Goal: Information Seeking & Learning: Compare options

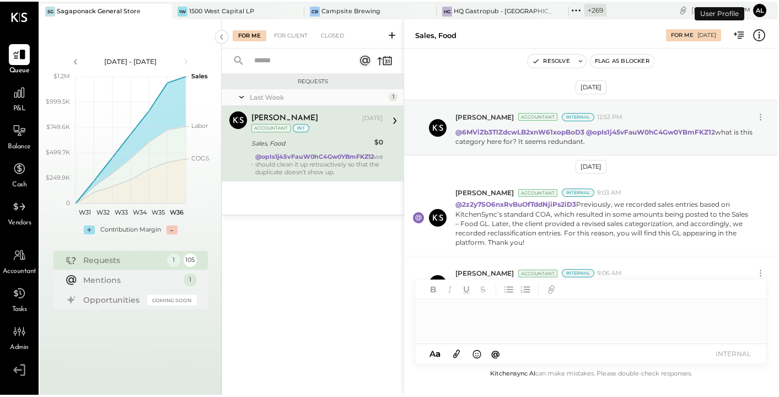
scroll to position [13, 0]
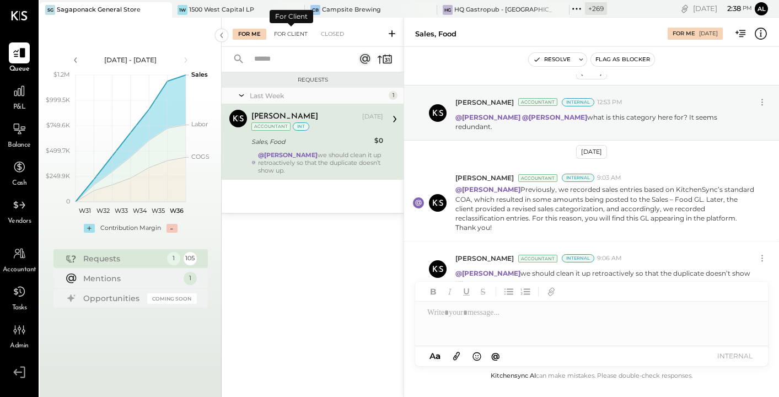
click at [300, 34] on div "For Client" at bounding box center [290, 34] width 45 height 11
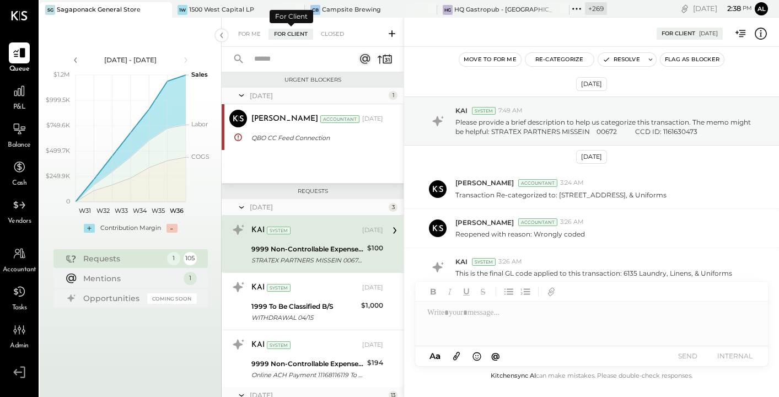
scroll to position [9, 0]
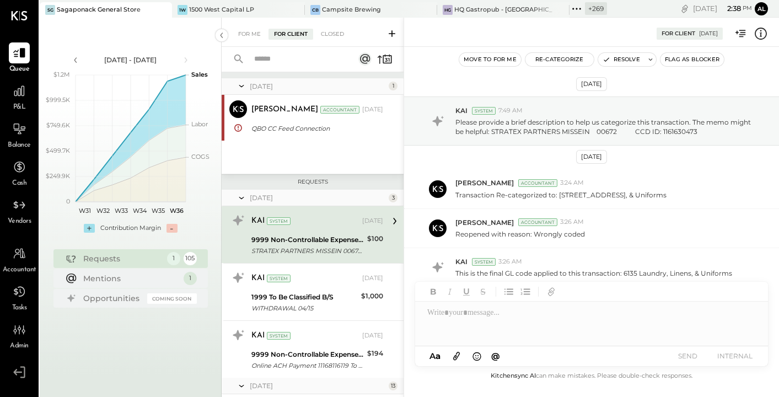
click at [289, 153] on div "May 25 1 Janvi Soni Accountant Janvi Soni Accountant May 15, 2025 QBO CC Feed C…" at bounding box center [313, 125] width 182 height 95
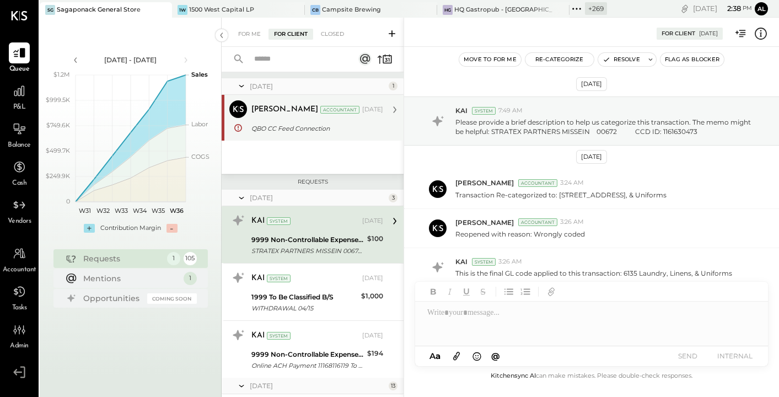
click at [290, 134] on div "QBO CC Feed Connection" at bounding box center [315, 128] width 128 height 13
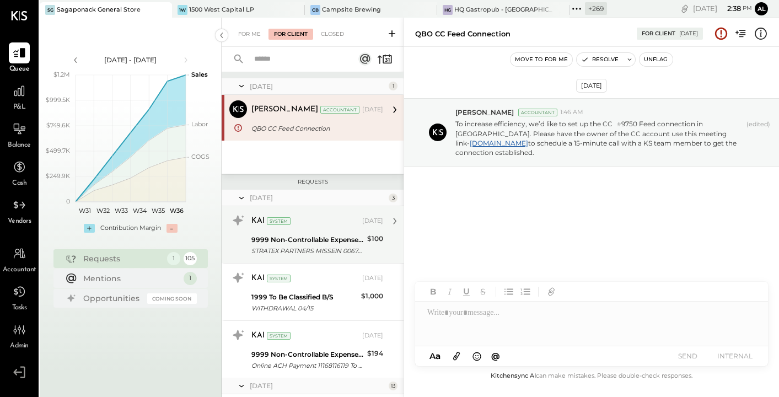
click at [296, 246] on div "STRATEX PARTNERS MISSEIN 00672 CCD ID: 1161630473" at bounding box center [307, 250] width 112 height 11
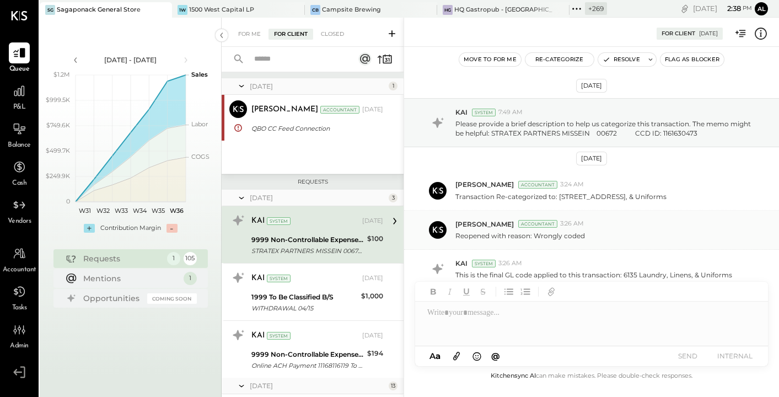
scroll to position [2, 0]
click at [582, 129] on p "Please provide a brief description to help us categorize this transaction. The …" at bounding box center [604, 126] width 299 height 19
click at [508, 326] on div at bounding box center [591, 323] width 353 height 44
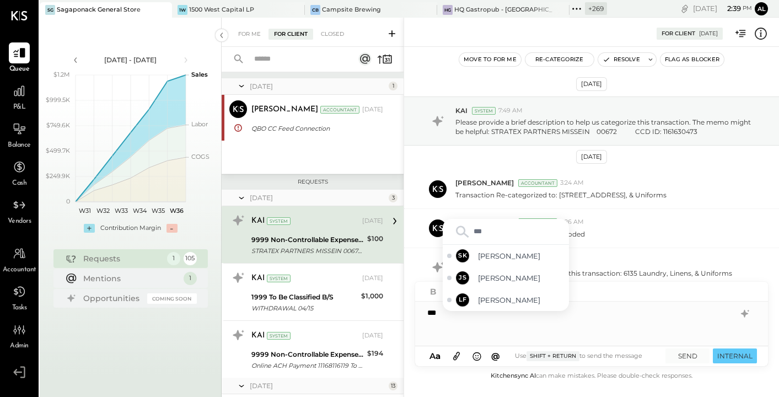
type input "****"
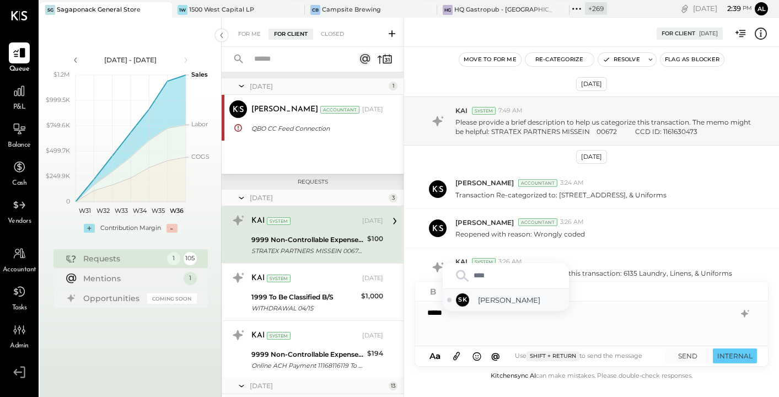
click at [521, 297] on span "[PERSON_NAME]" at bounding box center [521, 300] width 87 height 10
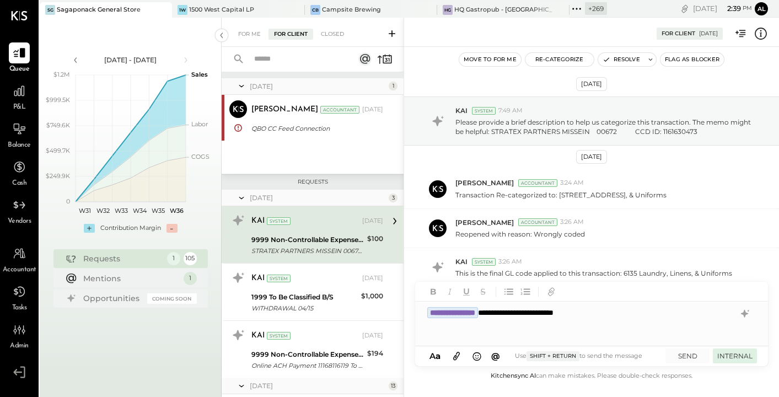
click at [735, 352] on button "INTERNAL" at bounding box center [735, 355] width 44 height 15
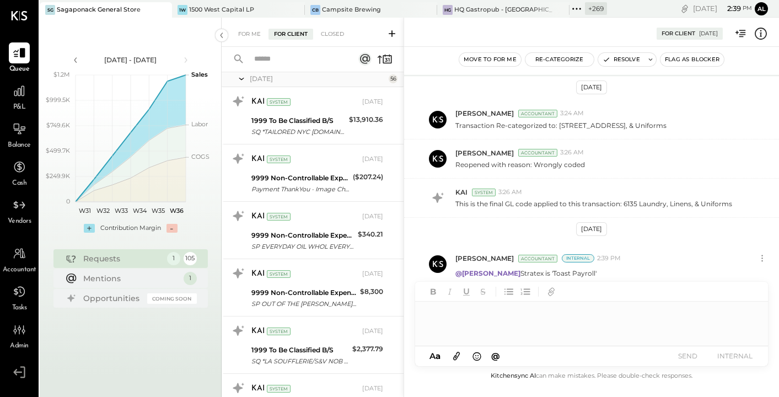
scroll to position [1246, 0]
click at [245, 28] on div "For Me For Client Closed" at bounding box center [313, 32] width 182 height 29
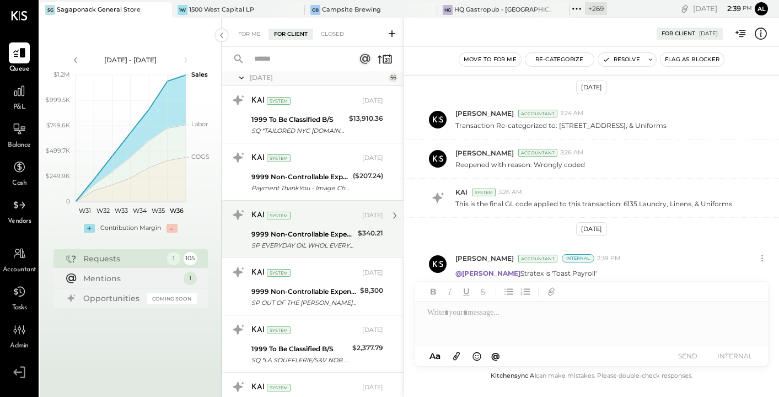
scroll to position [1266, 0]
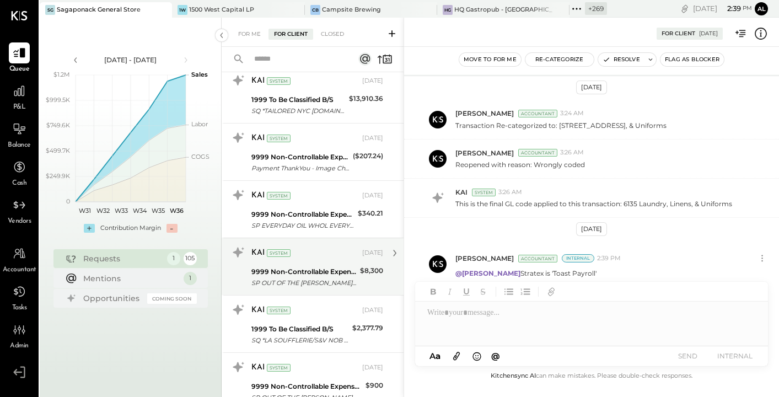
click at [299, 261] on div "KAI System Jul 06, 2025" at bounding box center [317, 253] width 132 height 19
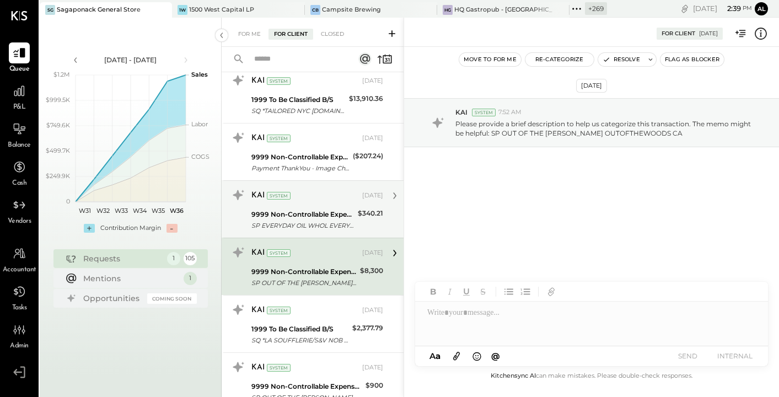
click at [303, 215] on div "9999 Non-Controllable Expenses:Other Income and Expenses:To Be Classified P&L" at bounding box center [302, 214] width 103 height 11
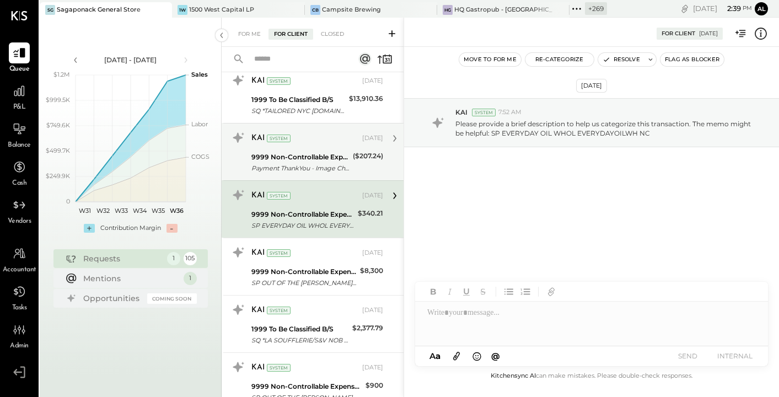
click at [304, 175] on div "KAI System [DATE] 9999 Non-Controllable Expenses:Other Income and Expenses:To B…" at bounding box center [313, 151] width 182 height 57
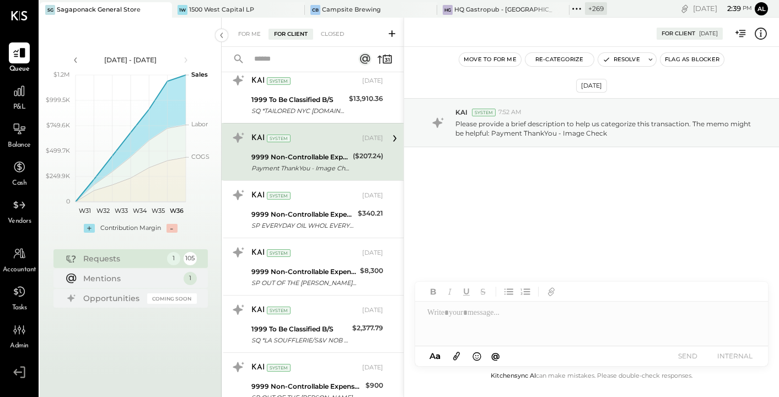
click at [762, 33] on icon at bounding box center [760, 33] width 14 height 14
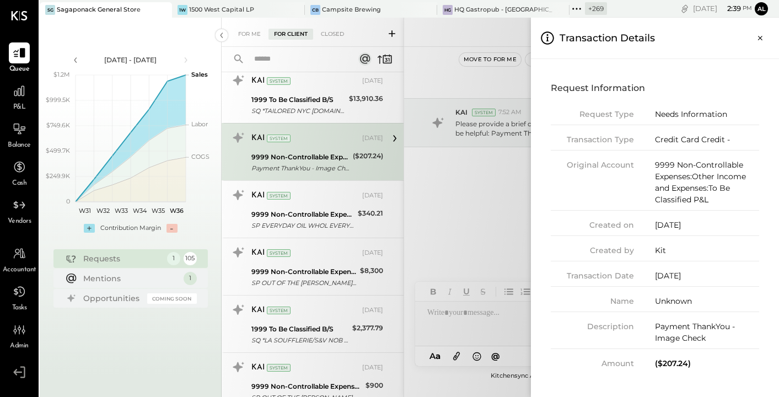
click at [762, 33] on icon "Close panel" at bounding box center [759, 38] width 11 height 11
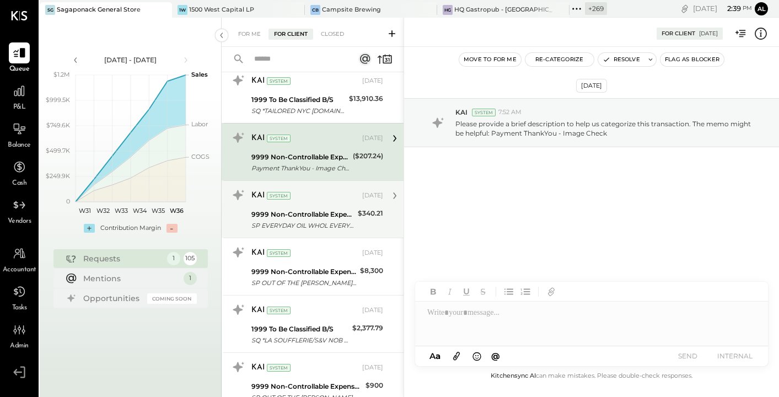
click at [292, 214] on div "9999 Non-Controllable Expenses:Other Income and Expenses:To Be Classified P&L" at bounding box center [302, 214] width 103 height 11
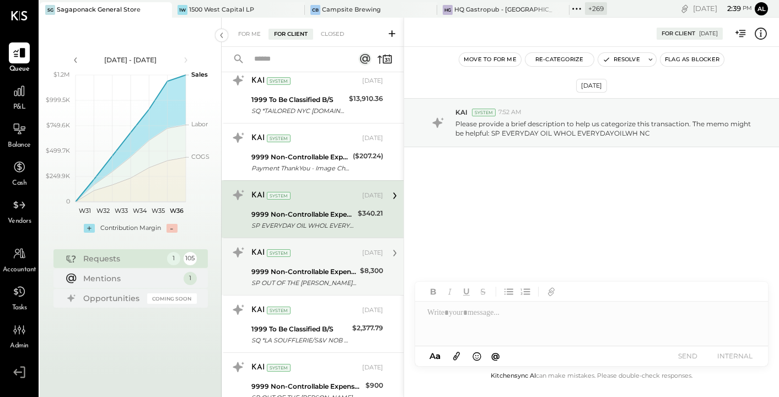
click at [282, 268] on div "9999 Non-Controllable Expenses:Other Income and Expenses:To Be Classified P&L" at bounding box center [303, 271] width 105 height 11
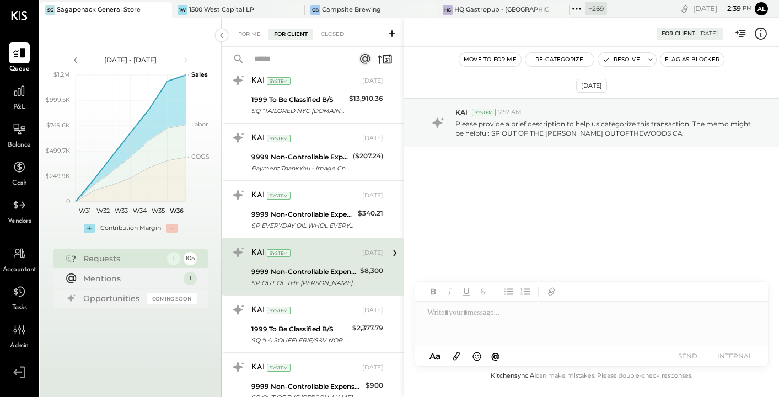
click at [282, 268] on div "9999 Non-Controllable Expenses:Other Income and Expenses:To Be Classified P&L" at bounding box center [303, 271] width 105 height 11
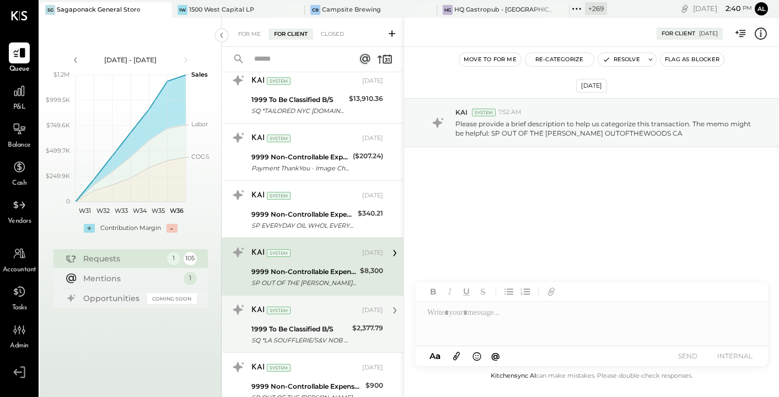
click at [274, 311] on div "System" at bounding box center [279, 310] width 24 height 8
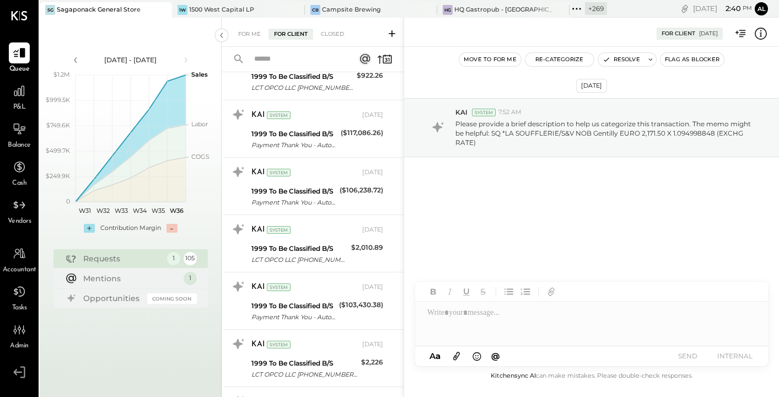
scroll to position [5732, 0]
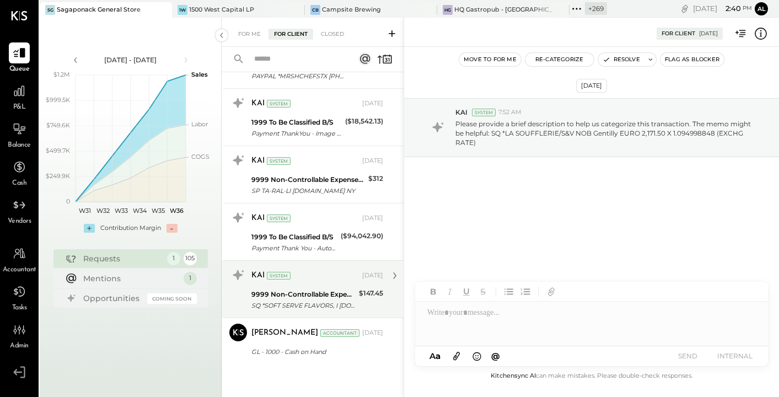
click at [287, 288] on div "9999 Non-Controllable Expenses:Other Income and Expenses:To Be Classified P&L S…" at bounding box center [303, 300] width 104 height 24
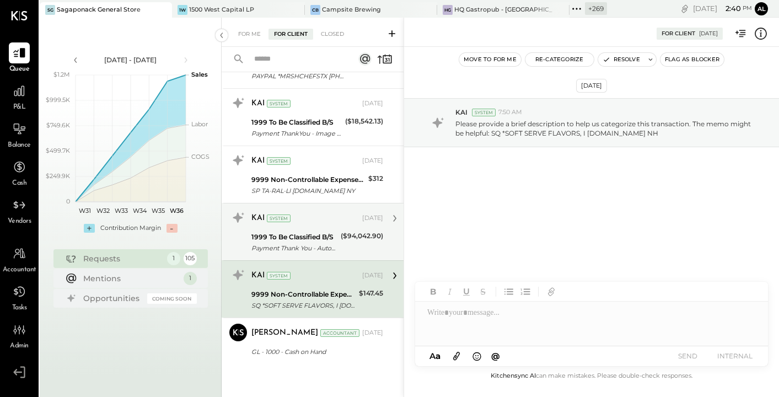
click at [294, 226] on div "KAI System Aug 11, 2025" at bounding box center [317, 218] width 132 height 19
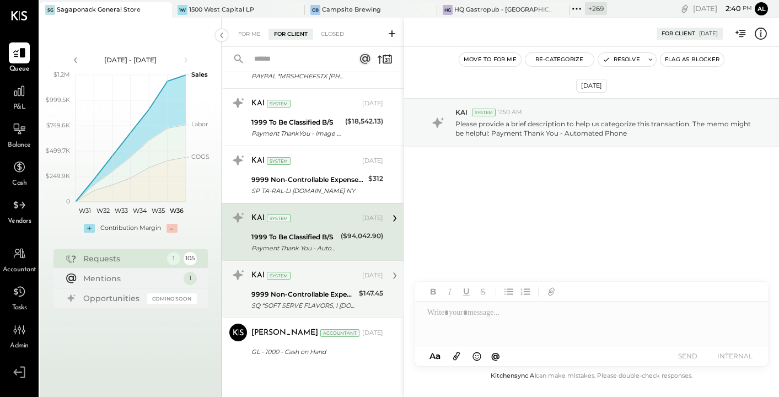
click at [308, 261] on div "KAI System Aug 11, 2025 9999 Non-Controllable Expenses:Other Income and Expense…" at bounding box center [313, 288] width 182 height 57
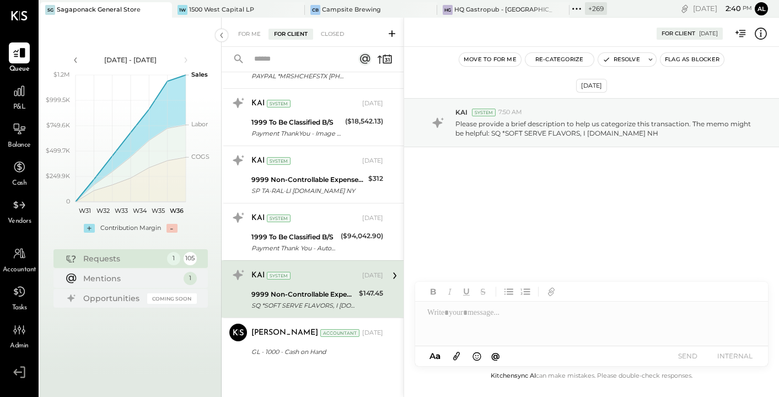
click at [756, 31] on icon at bounding box center [760, 34] width 12 height 12
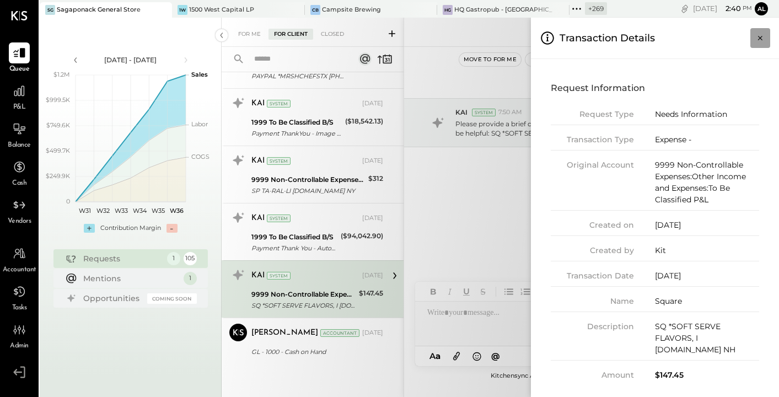
click at [760, 35] on icon "Close panel" at bounding box center [759, 38] width 11 height 11
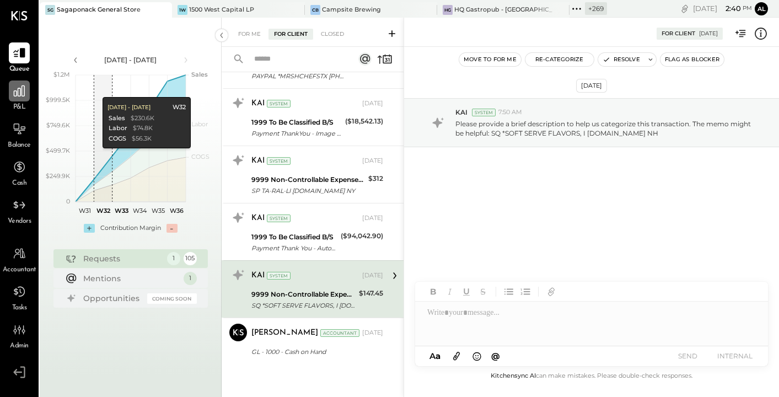
click at [17, 91] on icon at bounding box center [19, 90] width 11 height 11
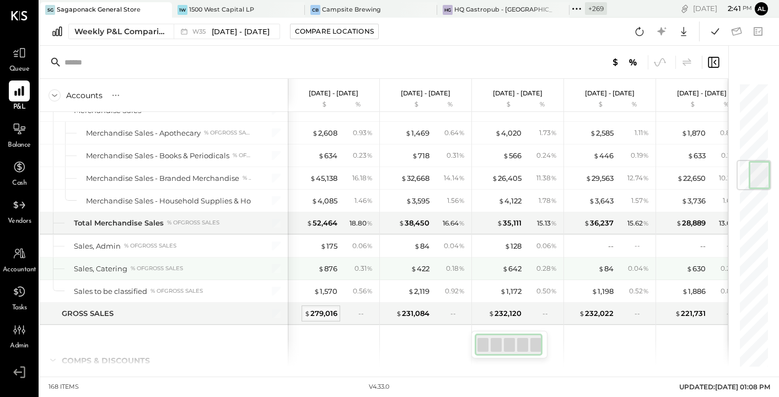
scroll to position [668, 0]
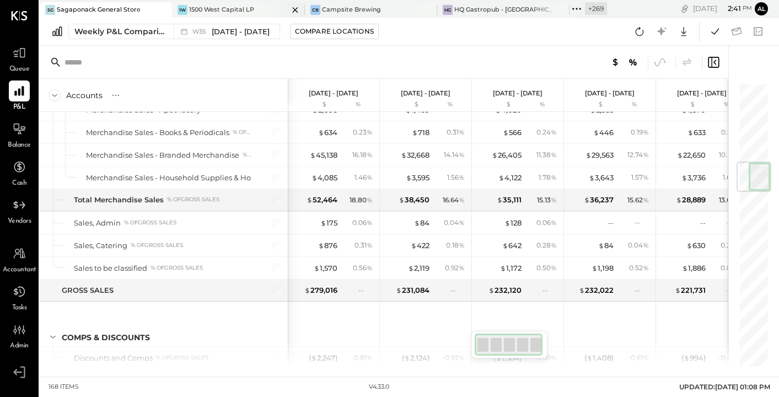
click at [288, 10] on icon at bounding box center [295, 9] width 14 height 13
click at [20, 90] on icon at bounding box center [19, 91] width 14 height 14
click at [332, 9] on icon at bounding box center [328, 9] width 14 height 13
click at [323, 12] on icon at bounding box center [328, 9] width 14 height 13
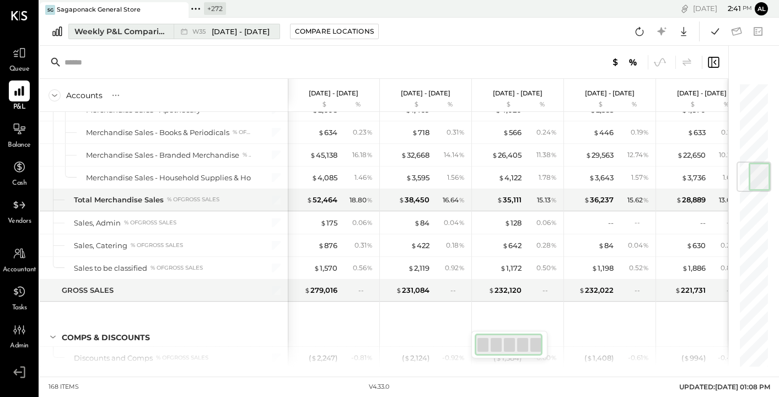
click at [121, 35] on div "Weekly P&L Comparison" at bounding box center [120, 31] width 93 height 11
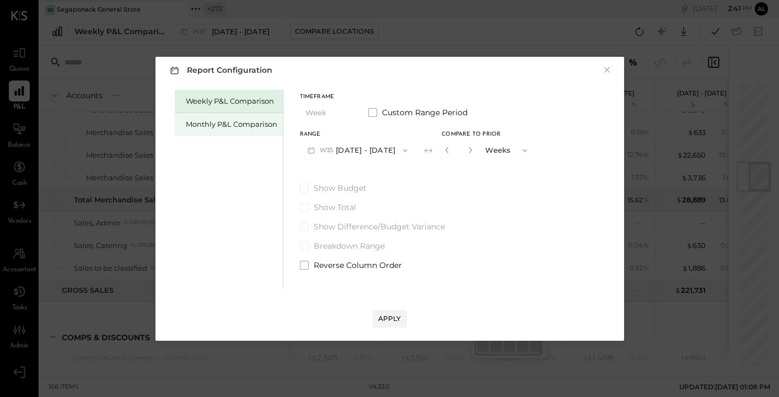
click at [238, 122] on div "Monthly P&L Comparison" at bounding box center [231, 124] width 91 height 10
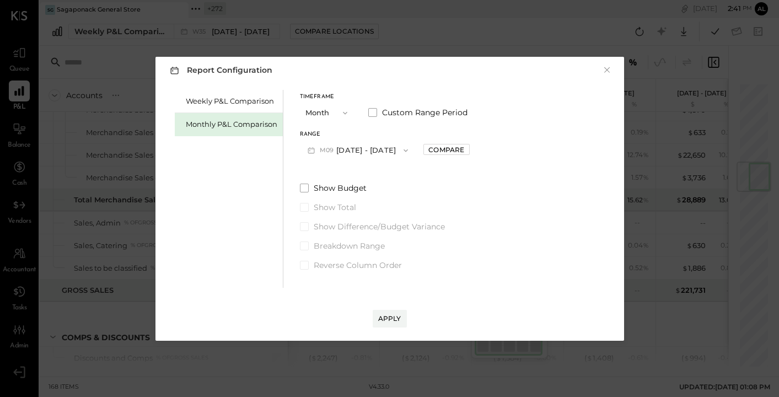
click at [355, 152] on button "M09 Sep 1 - 30, 2025" at bounding box center [358, 150] width 116 height 20
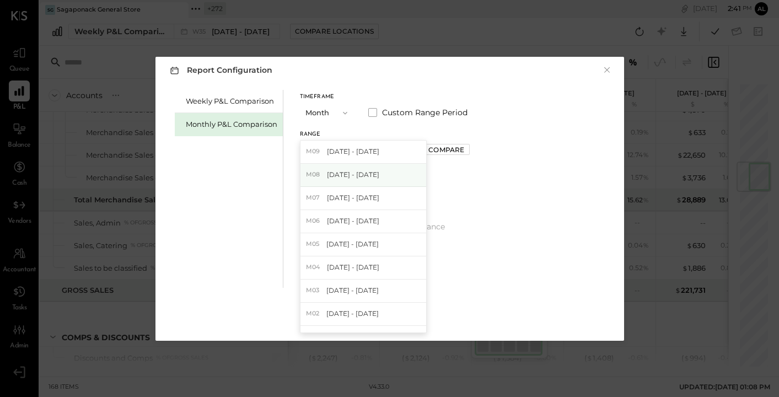
click at [375, 173] on span "Aug 1 - 31, 2025" at bounding box center [353, 174] width 52 height 9
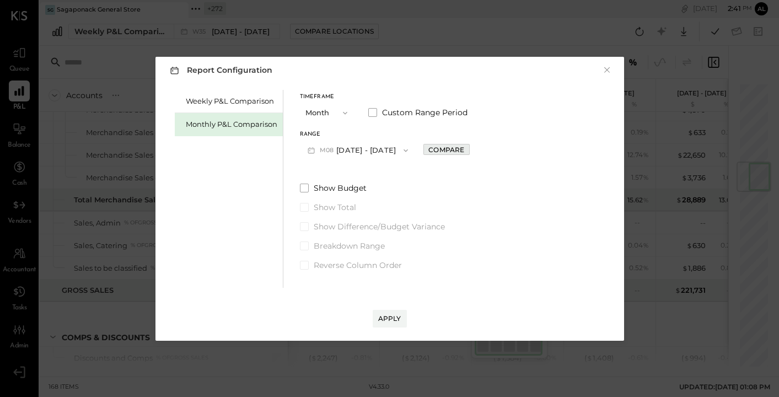
click at [437, 153] on div "Compare" at bounding box center [446, 149] width 36 height 9
click at [467, 148] on icon "button" at bounding box center [470, 150] width 7 height 7
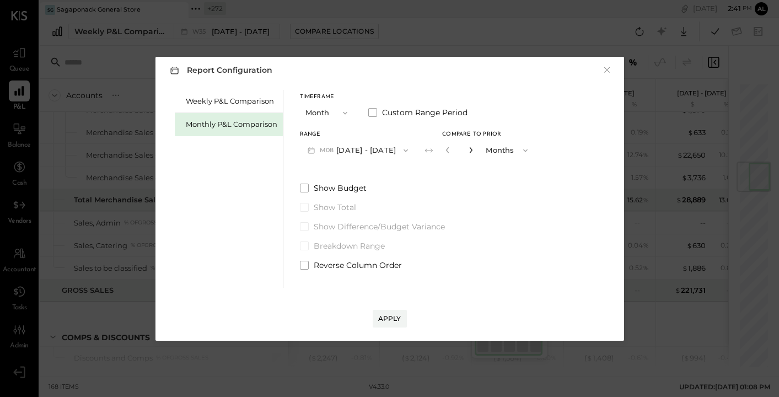
type input "*"
click at [380, 323] on button "Apply" at bounding box center [390, 319] width 34 height 18
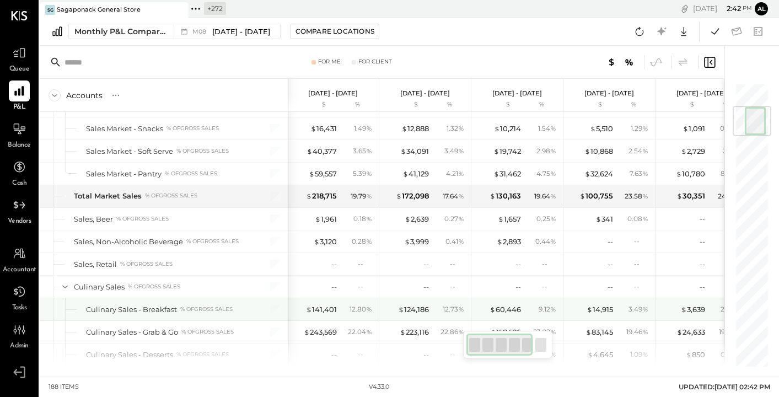
scroll to position [202, 0]
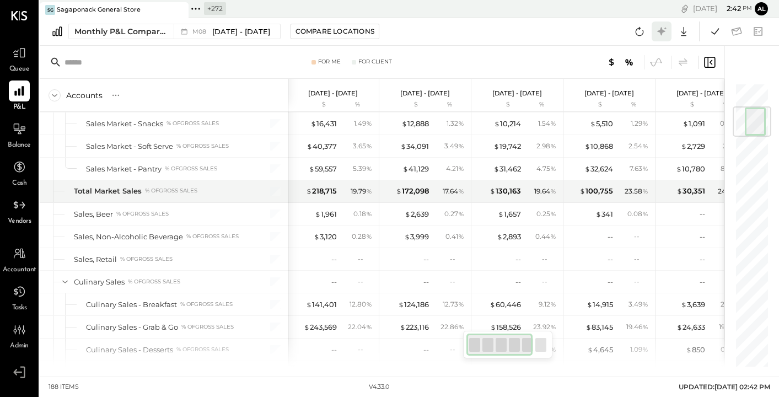
click at [660, 28] on icon at bounding box center [661, 31] width 14 height 14
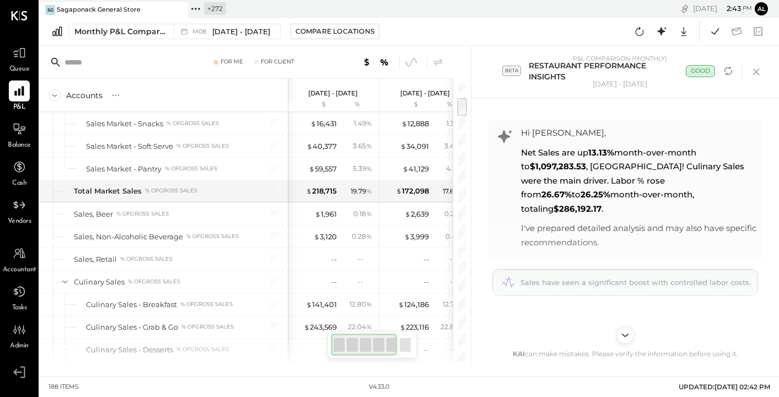
click at [627, 278] on span "Sales have seen a significant boost with controlled labor costs." at bounding box center [635, 282] width 230 height 9
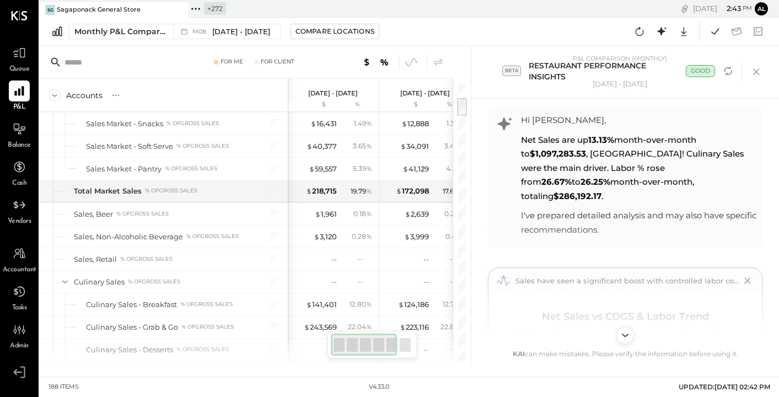
scroll to position [6, 0]
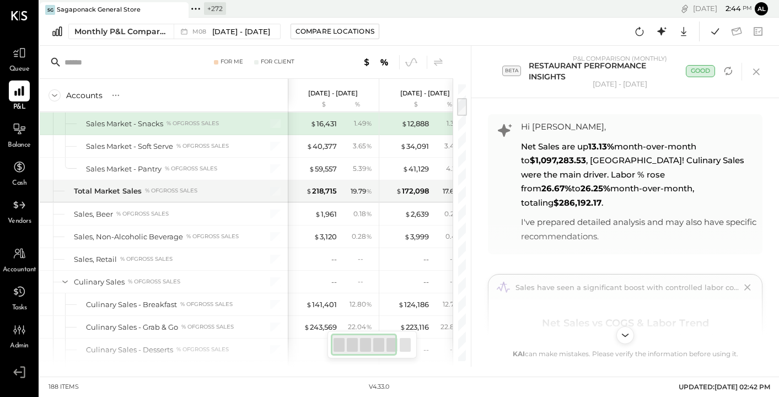
click at [754, 72] on icon at bounding box center [755, 71] width 7 height 7
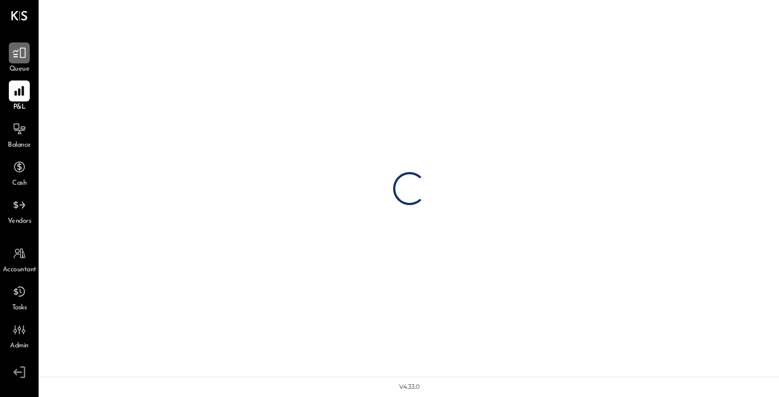
click at [12, 56] on icon at bounding box center [19, 53] width 14 height 14
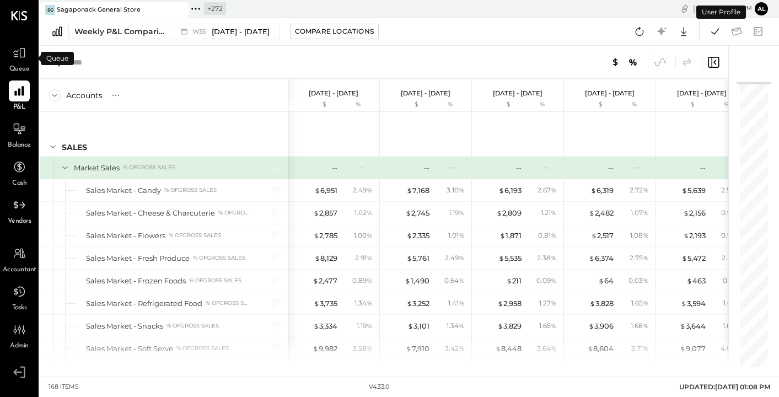
click at [13, 56] on icon at bounding box center [19, 52] width 13 height 13
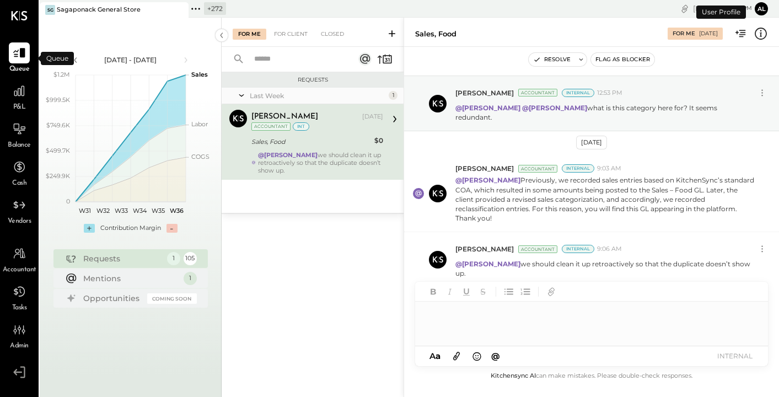
scroll to position [13, 0]
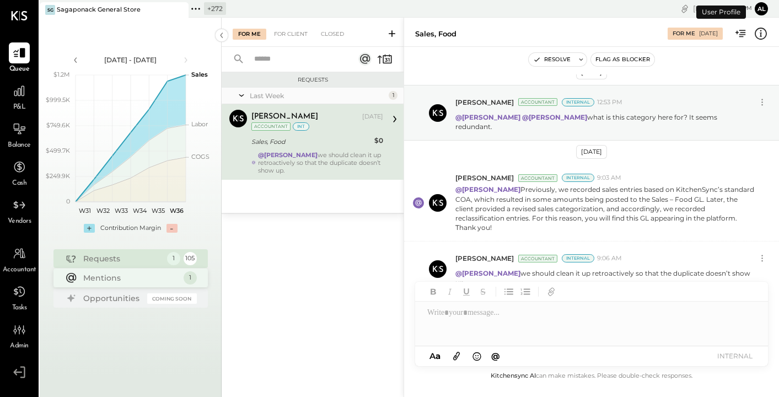
click at [116, 274] on div "Mentions" at bounding box center [130, 277] width 95 height 11
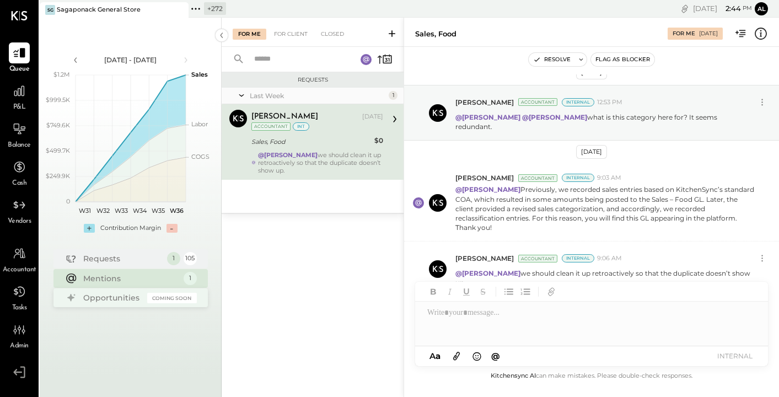
click at [114, 301] on div "Opportunities" at bounding box center [112, 297] width 58 height 11
click at [114, 299] on div "Opportunities" at bounding box center [112, 297] width 58 height 11
click at [83, 267] on div "Requests 1 105" at bounding box center [130, 258] width 154 height 19
click at [91, 259] on div "Requests" at bounding box center [122, 257] width 78 height 11
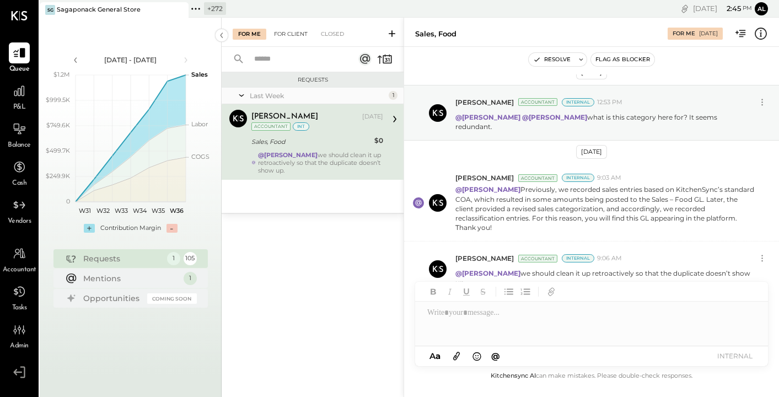
click at [284, 33] on div "For Client" at bounding box center [290, 34] width 45 height 11
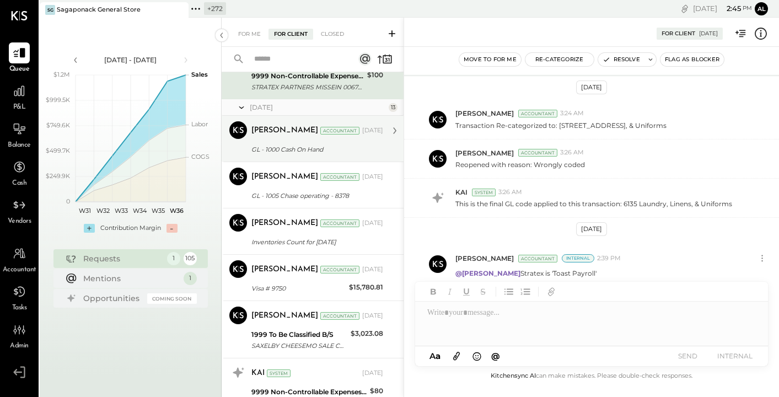
scroll to position [290, 0]
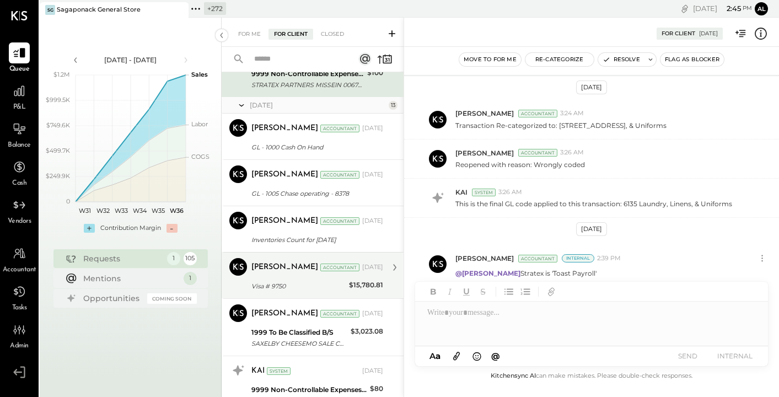
click at [269, 271] on div "[PERSON_NAME]" at bounding box center [284, 267] width 67 height 11
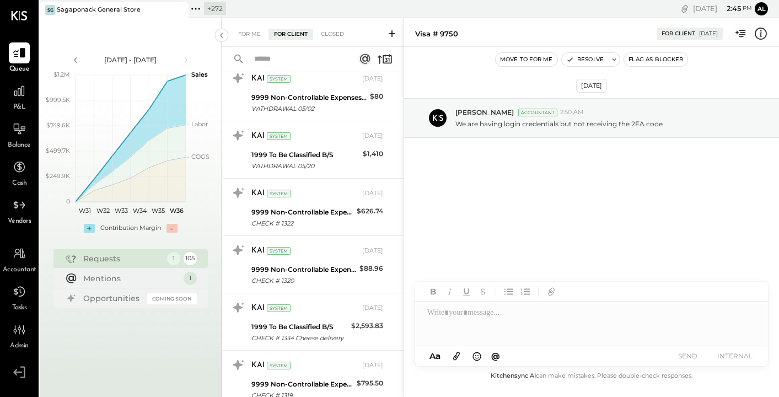
scroll to position [585, 0]
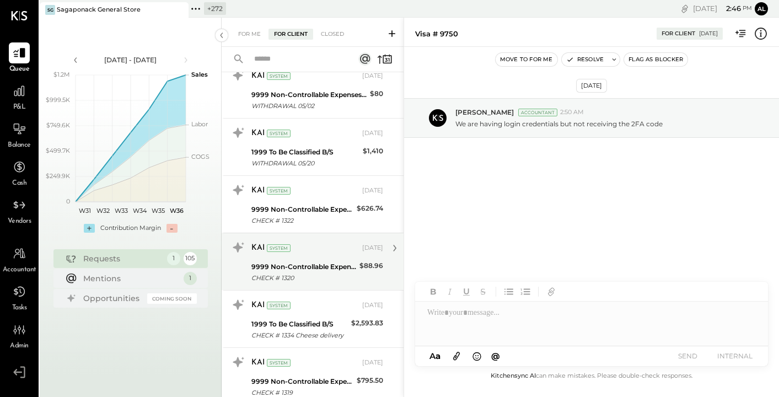
click at [298, 268] on div "9999 Non-Controllable Expenses:Other Income and Expenses:To Be Classified P&L" at bounding box center [303, 266] width 105 height 11
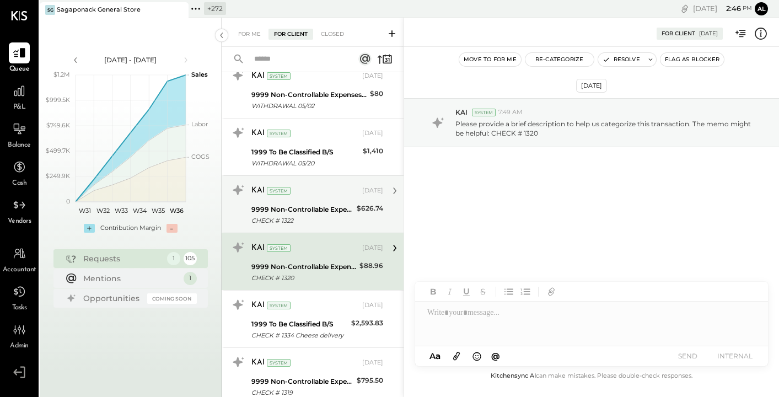
click at [311, 203] on div "9999 Non-Controllable Expenses:Other Income and Expenses:To Be Classified P&L C…" at bounding box center [302, 215] width 102 height 24
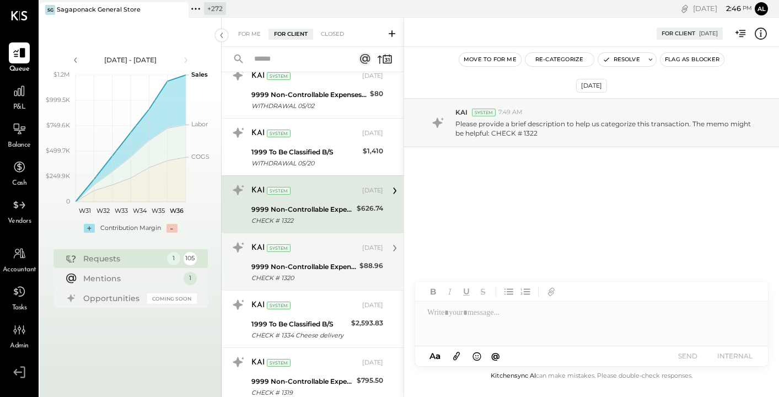
click at [296, 276] on div "CHECK # 1320" at bounding box center [303, 277] width 105 height 11
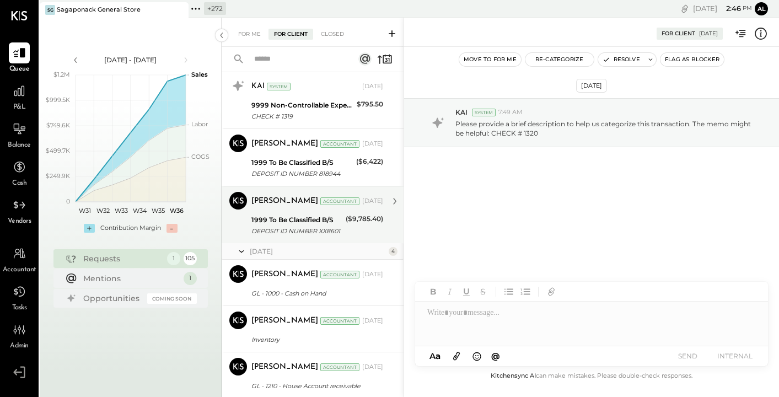
scroll to position [869, 0]
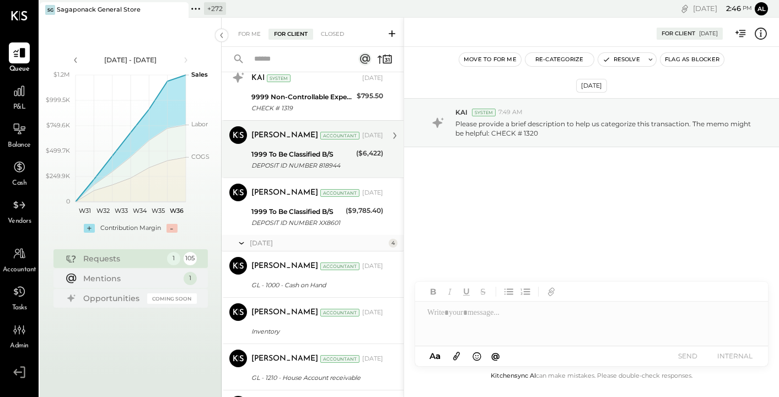
click at [306, 153] on div "1999 To Be Classified B/S" at bounding box center [301, 154] width 101 height 11
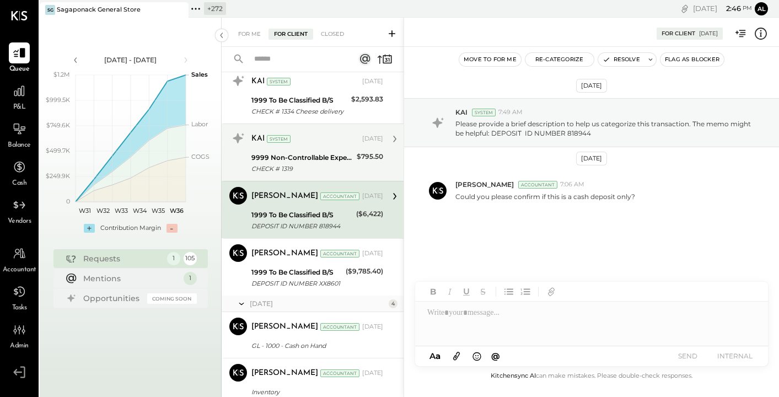
scroll to position [803, 0]
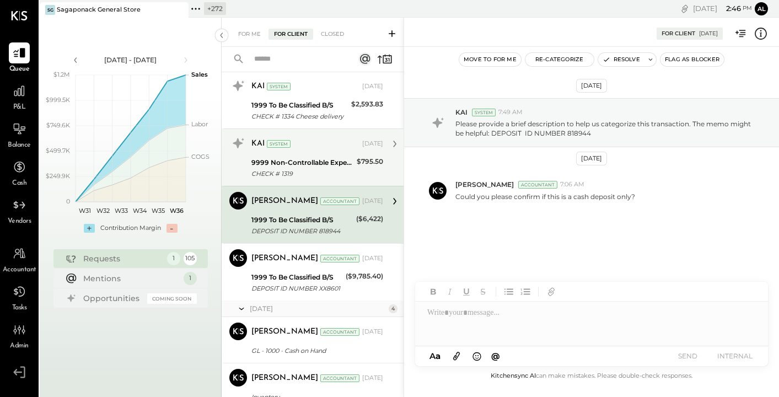
click at [309, 158] on div "9999 Non-Controllable Expenses:Other Income and Expenses:To Be Classified P&L" at bounding box center [302, 162] width 102 height 11
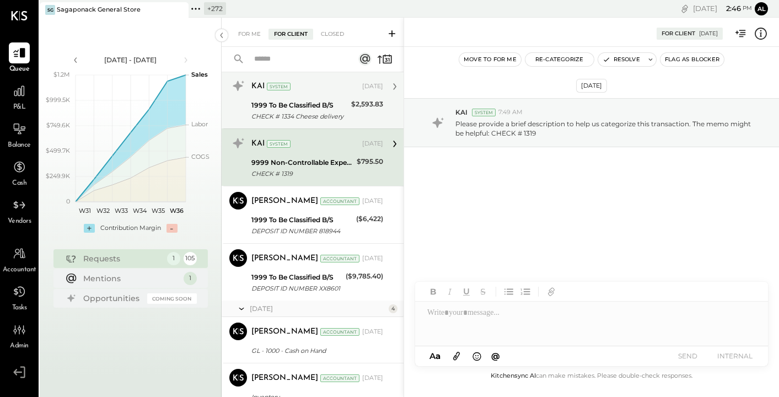
click at [301, 94] on div "KAI System [DATE]" at bounding box center [317, 86] width 132 height 15
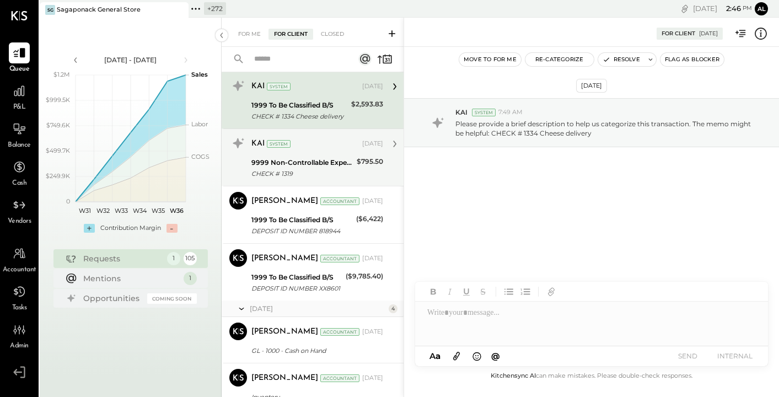
click at [309, 130] on div "KAI System [DATE] 9999 Non-Controllable Expenses:Other Income and Expenses:To B…" at bounding box center [313, 156] width 182 height 57
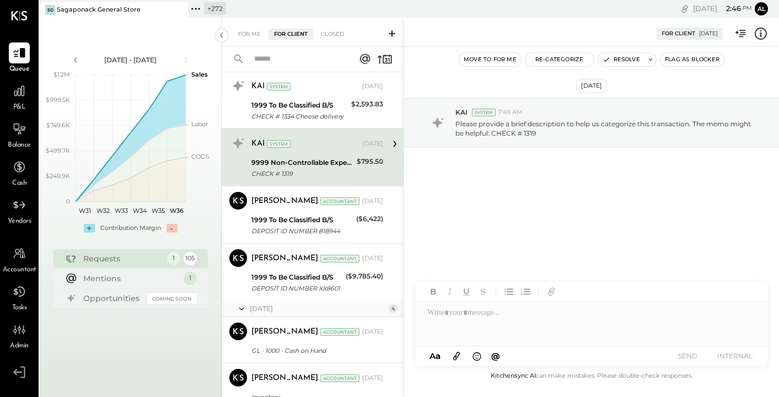
click at [760, 33] on icon at bounding box center [761, 33] width 2 height 7
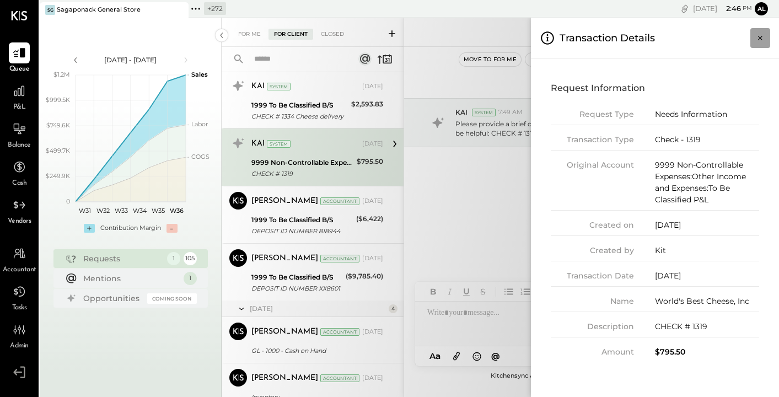
click at [769, 33] on button "Close panel" at bounding box center [760, 38] width 20 height 20
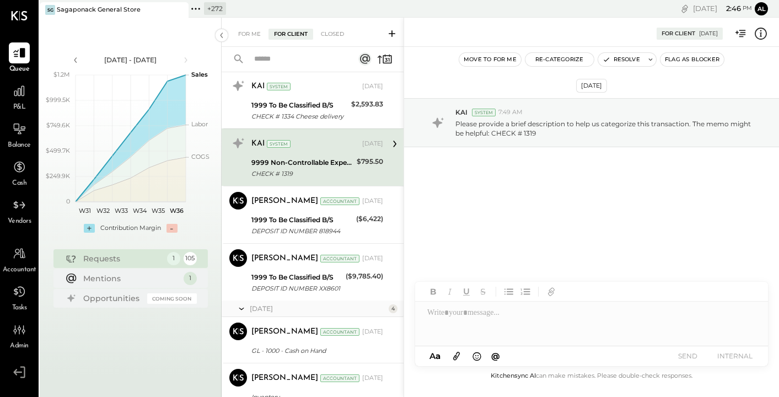
click at [473, 327] on div at bounding box center [591, 323] width 353 height 44
click at [423, 209] on div "[DATE] KAI System 7:49 AM Please provide a brief description to help us categor…" at bounding box center [591, 151] width 375 height 155
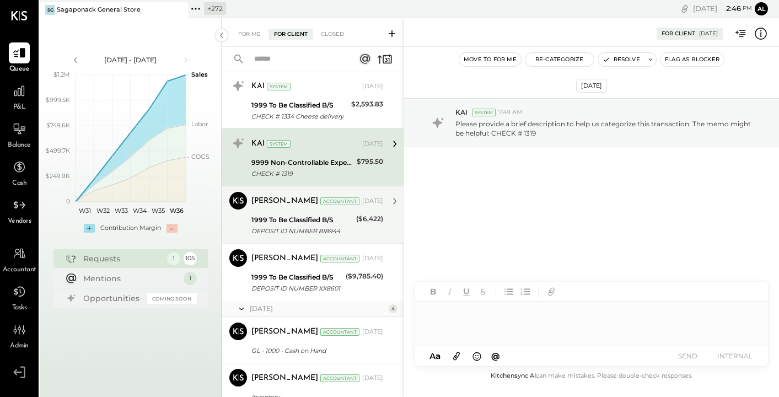
click at [320, 211] on div "[PERSON_NAME] Accountant [DATE] 1999 To Be Classified B/S DEPOSIT ID NUMBER 818…" at bounding box center [317, 215] width 132 height 46
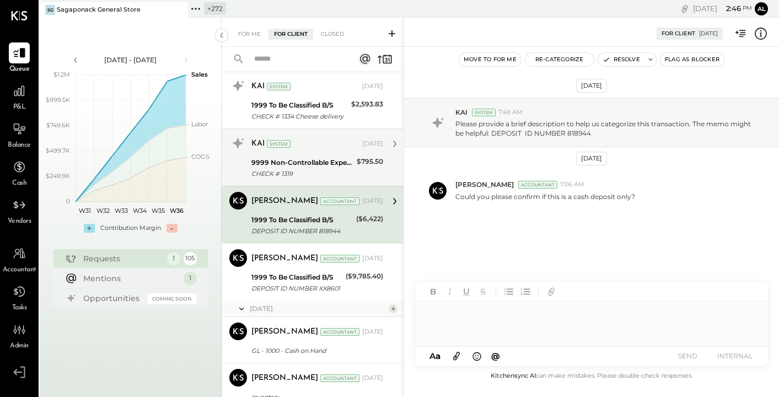
click at [322, 172] on div "CHECK # 1319" at bounding box center [302, 173] width 102 height 11
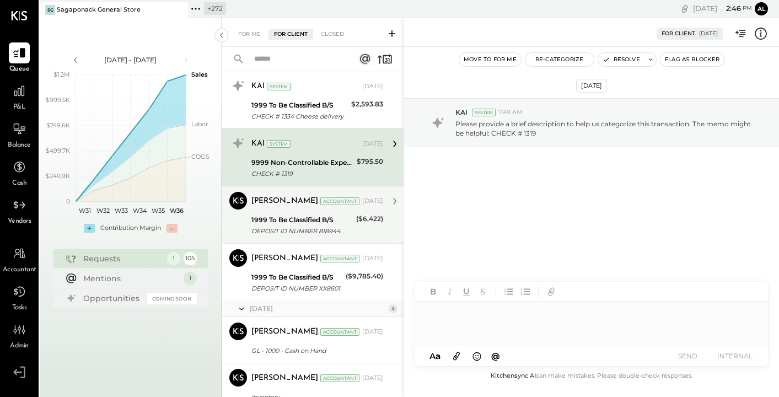
click at [322, 217] on div "1999 To Be Classified B/S" at bounding box center [301, 219] width 101 height 11
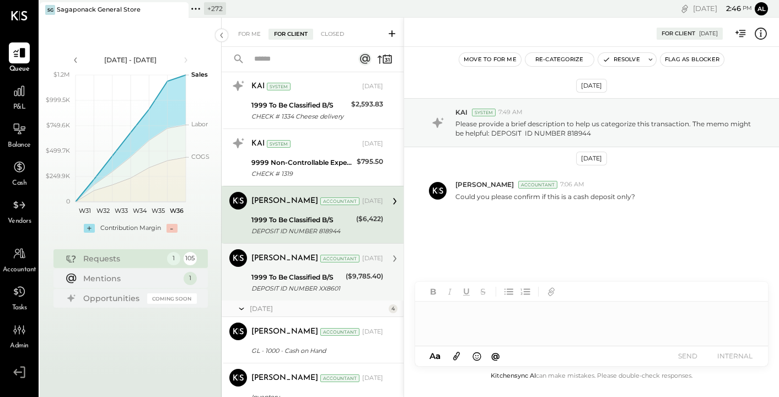
click at [322, 268] on div "[PERSON_NAME] Accountant [DATE] 1999 To Be Classified B/S DEPOSIT ID NUMBER XX8…" at bounding box center [317, 272] width 132 height 46
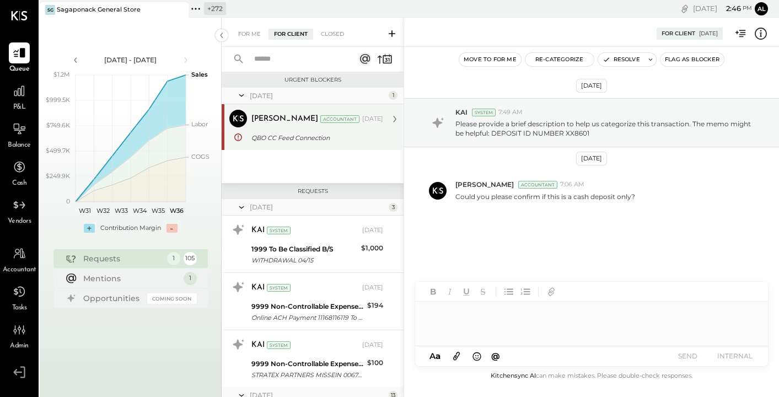
click at [295, 143] on div "QBO CC Feed Connection" at bounding box center [315, 137] width 128 height 13
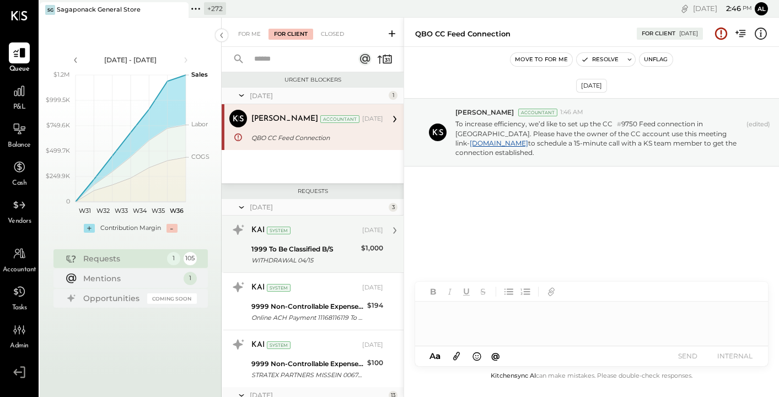
click at [304, 230] on div "KAI System" at bounding box center [305, 230] width 109 height 11
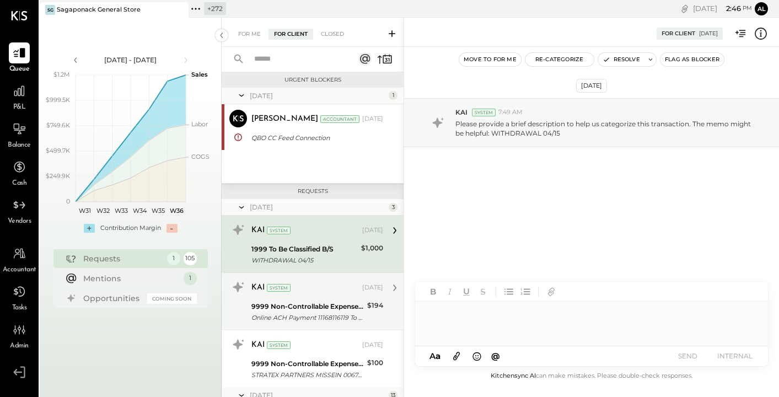
click at [317, 299] on div "KAI System [DATE] 9999 Non-Controllable Expenses:Other Income and Expenses:To B…" at bounding box center [317, 301] width 132 height 46
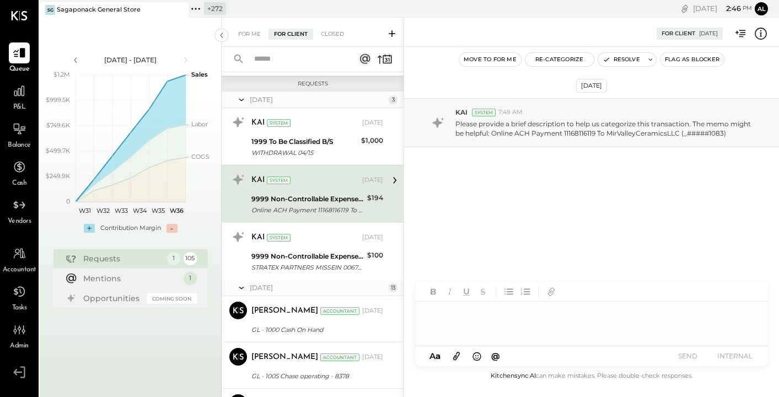
scroll to position [109, 0]
click at [325, 280] on div "[DATE]" at bounding box center [313, 286] width 182 height 17
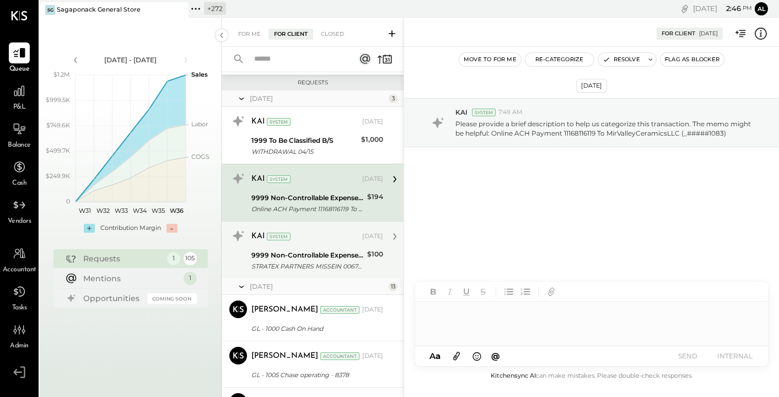
click at [327, 263] on div "STRATEX PARTNERS MISSEIN 00672 CCD ID: 1161630473" at bounding box center [307, 266] width 112 height 11
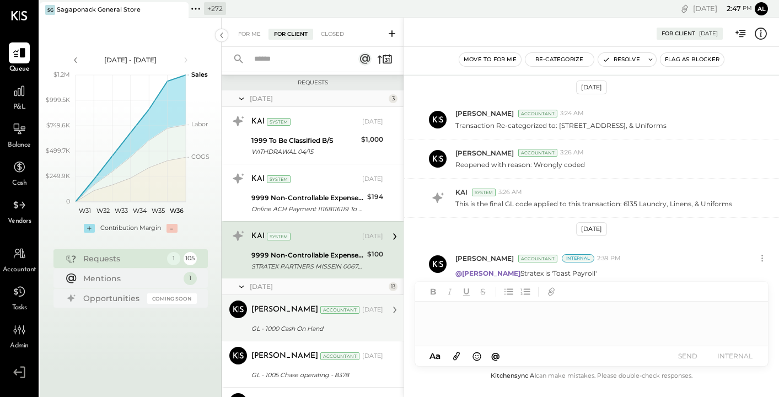
click at [327, 299] on div "[PERSON_NAME] Accountant [PERSON_NAME] Accountant [DATE] GL - 1000 Cash On Hand…" at bounding box center [313, 318] width 182 height 46
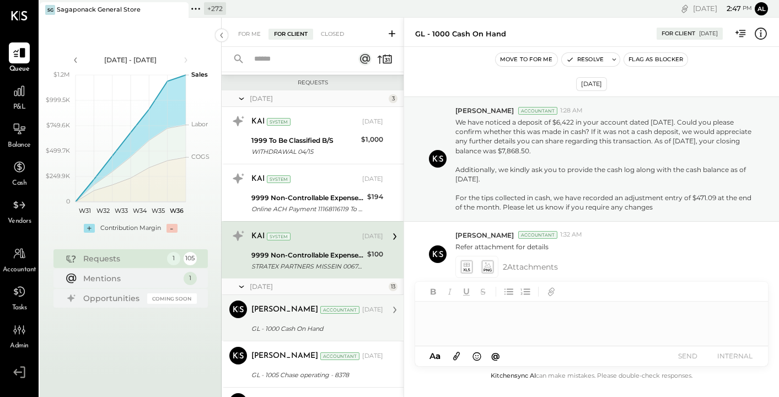
scroll to position [11, 0]
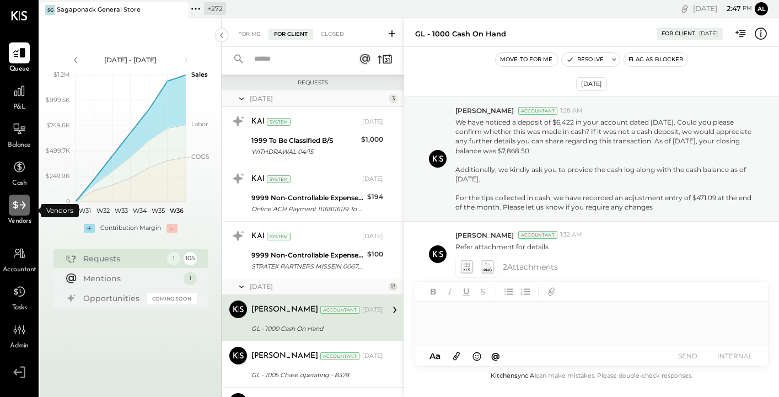
click at [18, 215] on div at bounding box center [19, 205] width 21 height 21
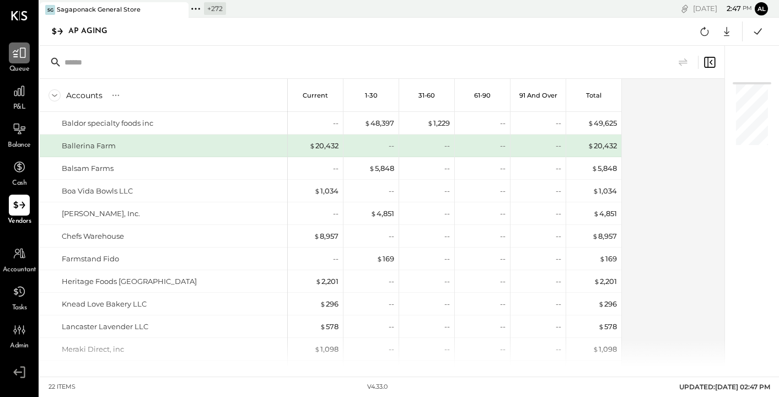
click at [21, 48] on icon at bounding box center [19, 53] width 14 height 14
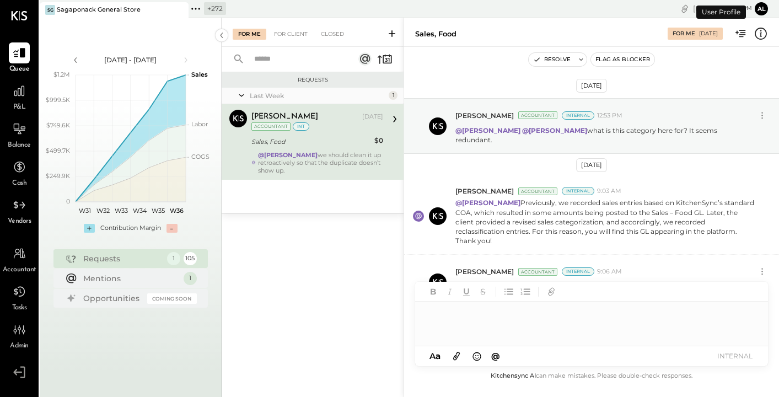
scroll to position [13, 0]
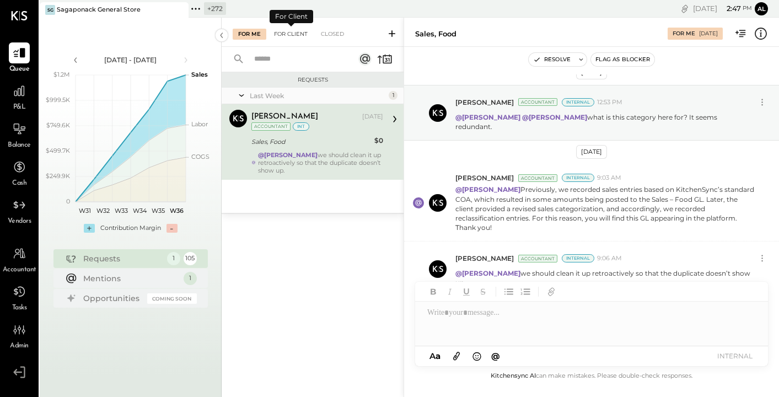
click at [295, 30] on div "For Client" at bounding box center [290, 34] width 45 height 11
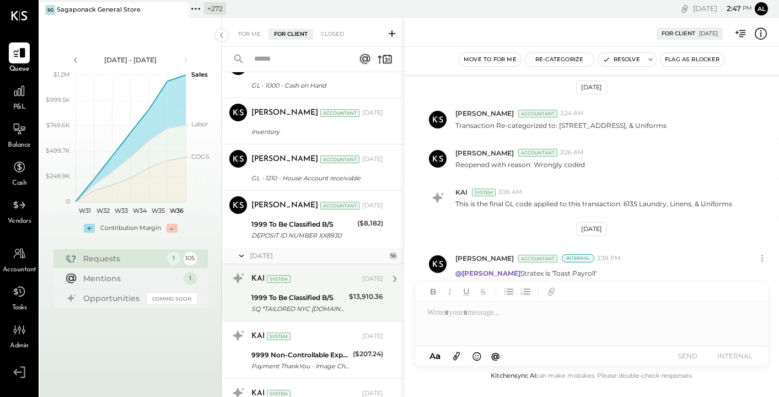
scroll to position [1076, 0]
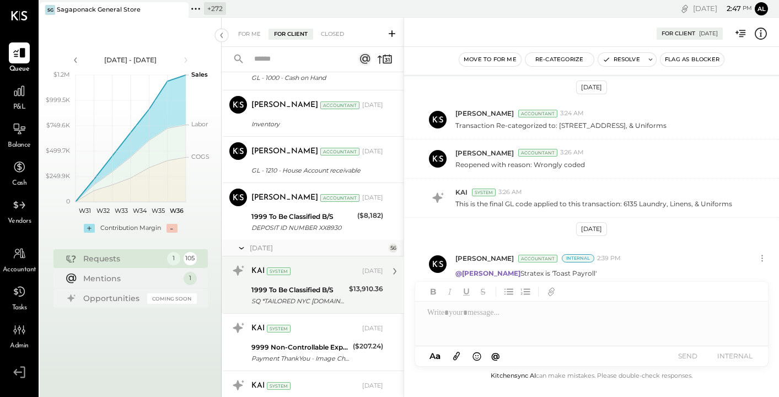
click at [321, 318] on div "KAI System [DATE] 9999 Non-Controllable Expenses:Other Income and Expenses:To B…" at bounding box center [313, 341] width 182 height 57
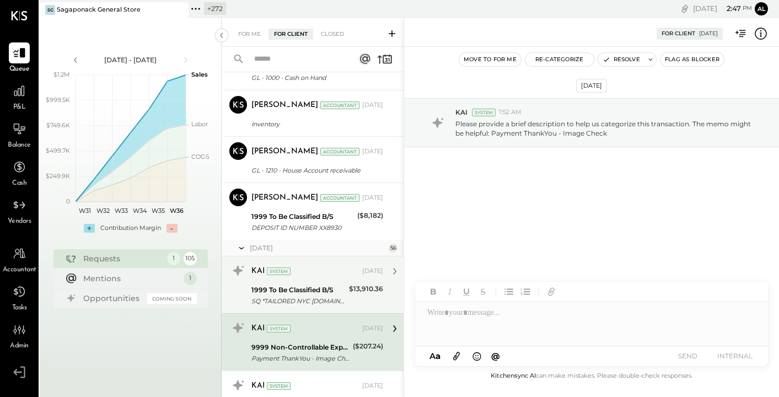
click at [320, 291] on div "1999 To Be Classified B/S" at bounding box center [298, 289] width 94 height 11
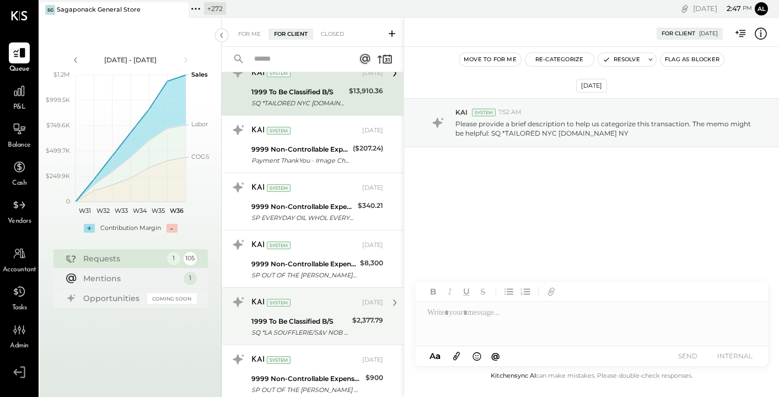
scroll to position [1278, 0]
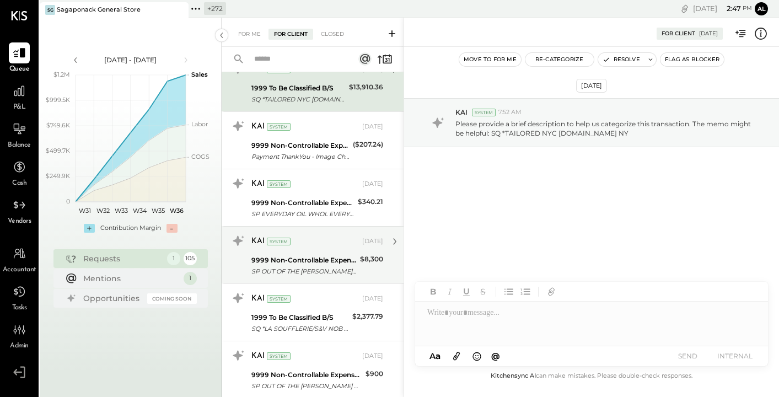
click at [326, 226] on div "KAI System [DATE] 9999 Non-Controllable Expenses:Other Income and Expenses:To B…" at bounding box center [313, 254] width 182 height 57
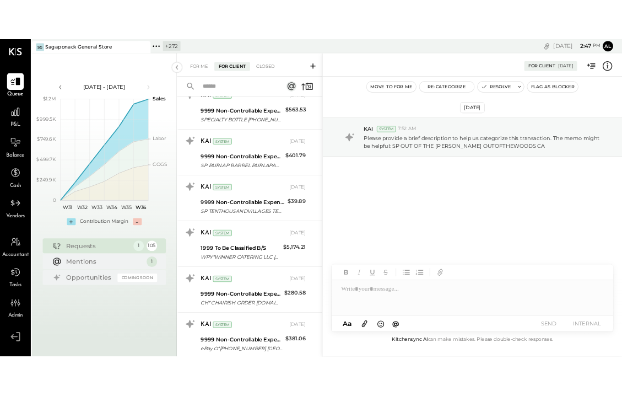
scroll to position [2027, 0]
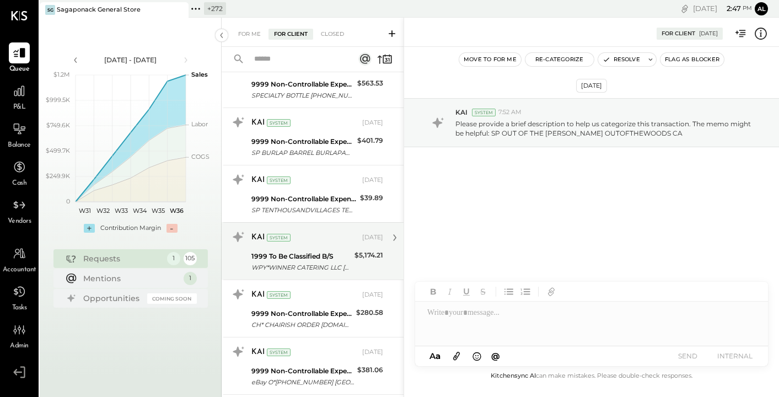
click at [326, 229] on div "KAI System [DATE]" at bounding box center [317, 237] width 132 height 19
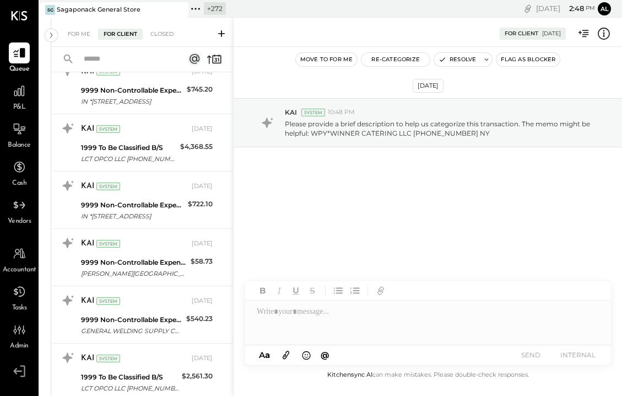
scroll to position [3166, 0]
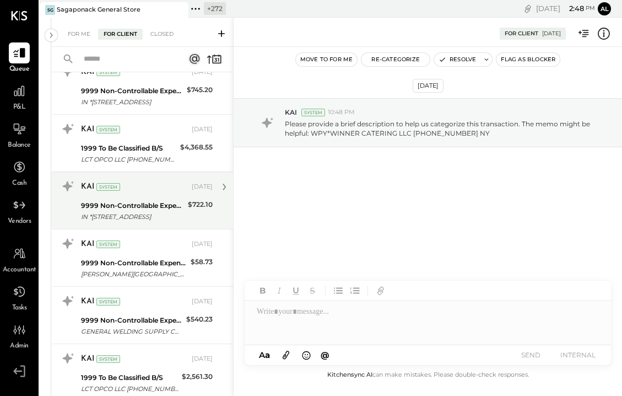
click at [176, 216] on div "IN *[STREET_ADDRESS]" at bounding box center [133, 216] width 104 height 11
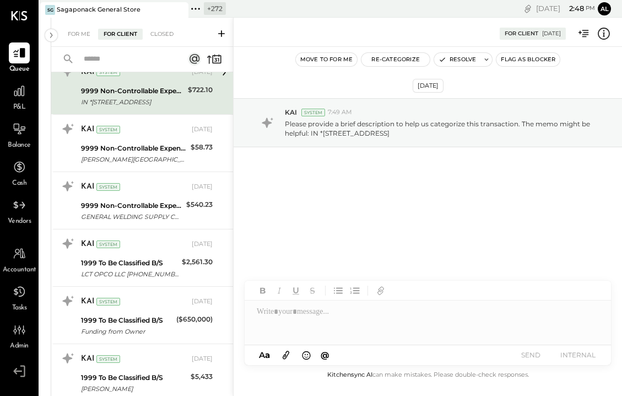
scroll to position [3296, 0]
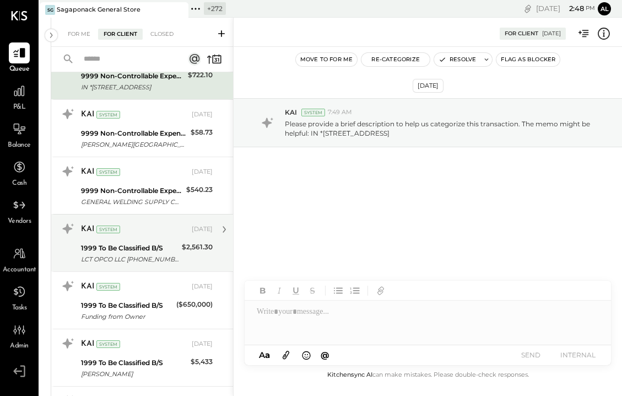
click at [170, 256] on div "LCT OPCO LLC [PHONE_NUMBER] PA" at bounding box center [130, 258] width 98 height 11
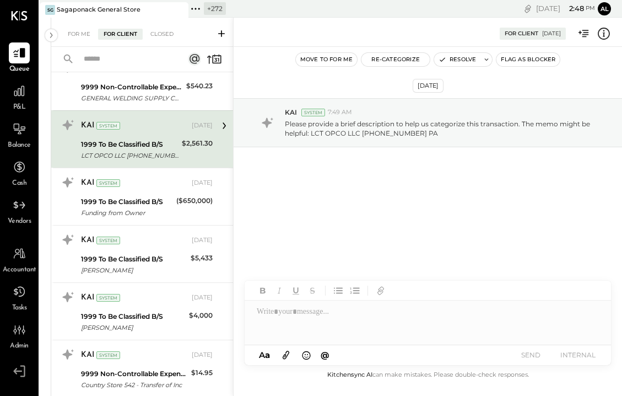
scroll to position [3441, 0]
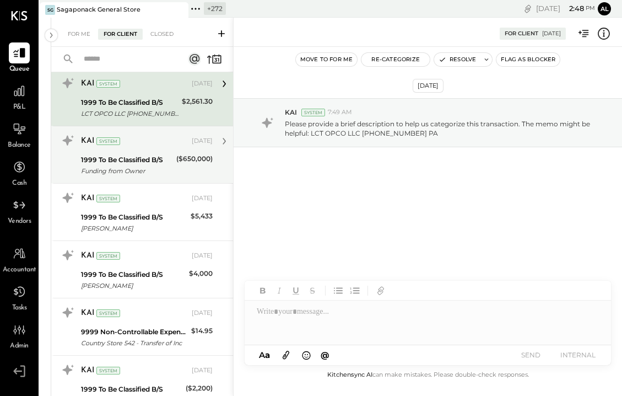
click at [145, 171] on div "Funding from Owner" at bounding box center [127, 170] width 92 height 11
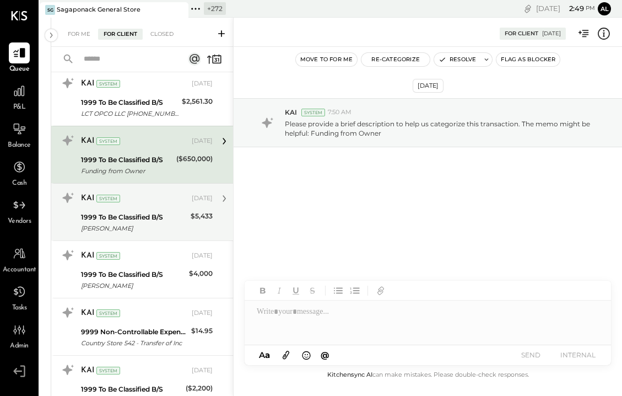
click at [143, 208] on div "KAI System [DATE] 1999 To Be Classified B/S [PERSON_NAME] $5,433 Please provide…" at bounding box center [147, 212] width 132 height 46
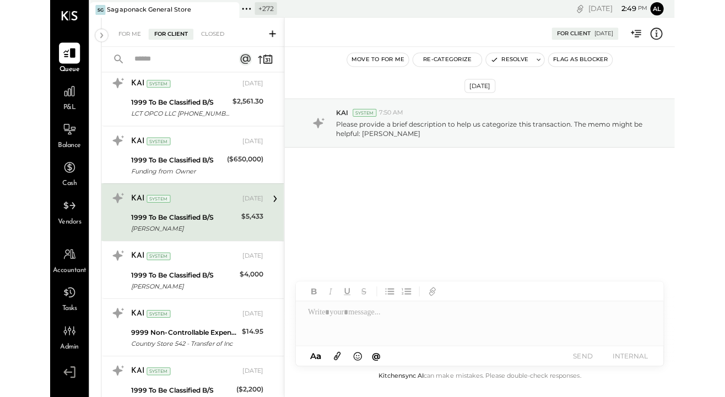
scroll to position [3449, 0]
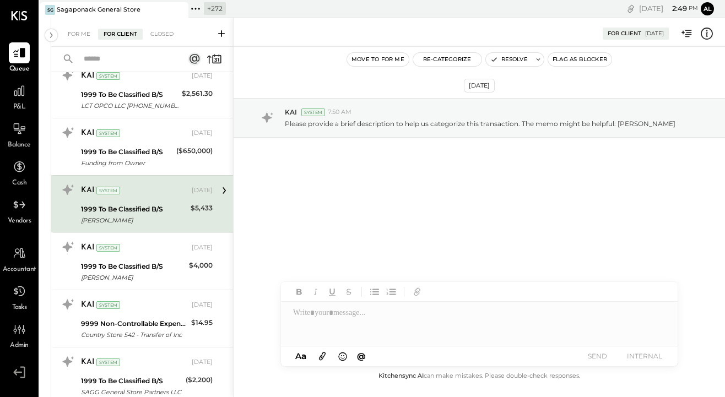
click at [19, 187] on span "Cash" at bounding box center [19, 184] width 14 height 10
